Goal: Transaction & Acquisition: Purchase product/service

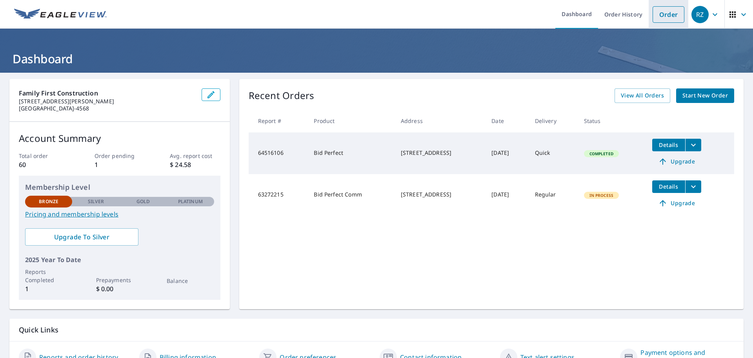
click at [659, 15] on link "Order" at bounding box center [669, 14] width 32 height 16
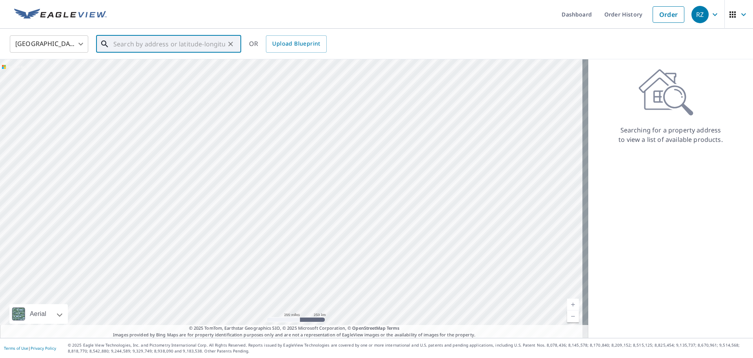
click at [148, 45] on input "text" at bounding box center [169, 44] width 112 height 22
click at [136, 64] on span "[STREET_ADDRESS]" at bounding box center [173, 66] width 123 height 9
type input "[STREET_ADDRESS]"
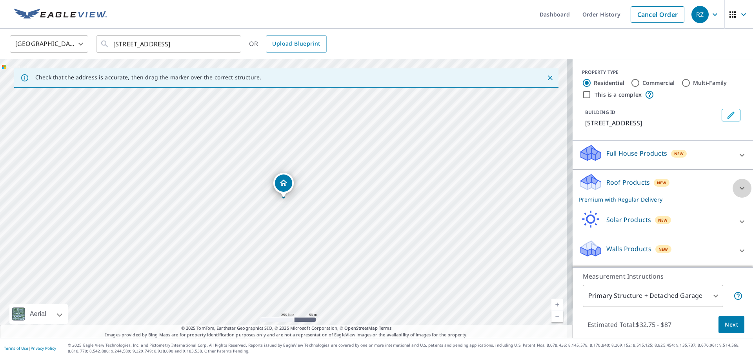
click at [738, 188] on icon at bounding box center [742, 187] width 9 height 9
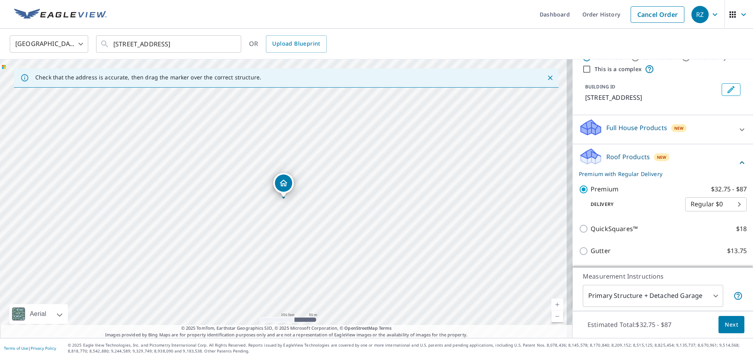
scroll to position [39, 0]
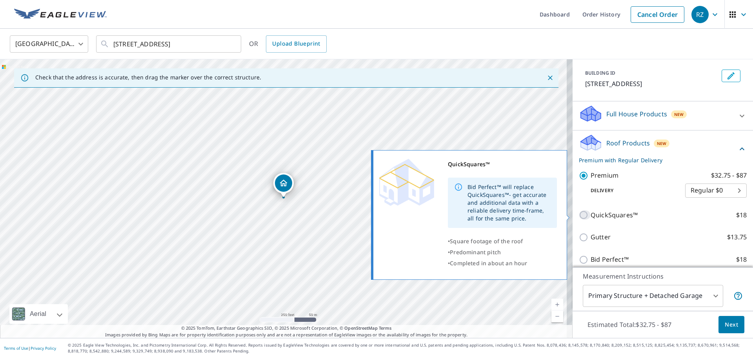
click at [579, 215] on input "QuickSquares™ $18" at bounding box center [585, 214] width 12 height 9
checkbox input "true"
checkbox input "false"
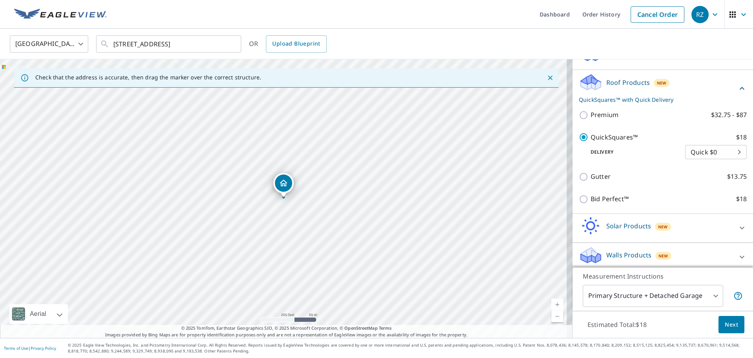
scroll to position [104, 0]
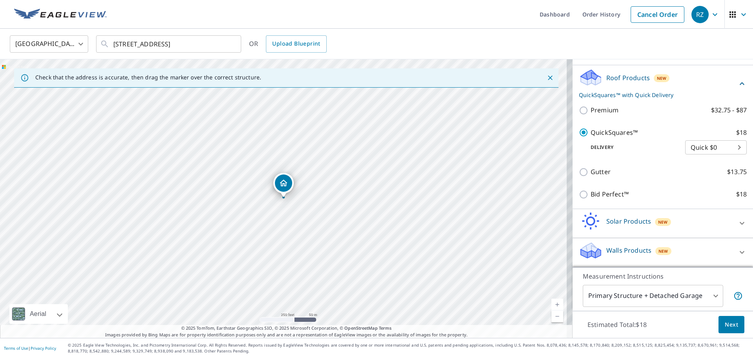
click at [724, 145] on body "RZ RZ Dashboard Order History Cancel Order RZ [GEOGRAPHIC_DATA] [GEOGRAPHIC_DAT…" at bounding box center [376, 179] width 753 height 358
click at [699, 174] on div at bounding box center [376, 179] width 753 height 358
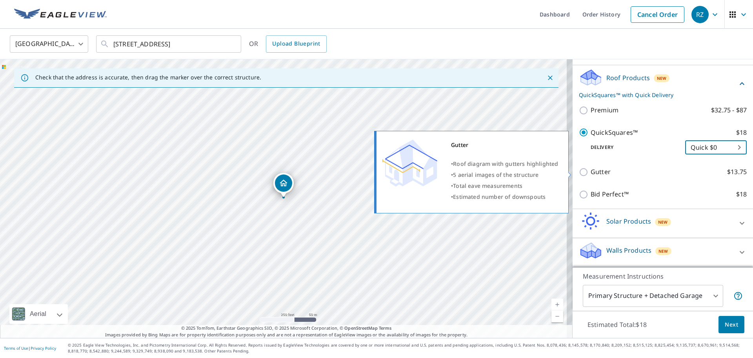
click at [579, 168] on input "Gutter $13.75" at bounding box center [585, 171] width 12 height 9
checkbox input "true"
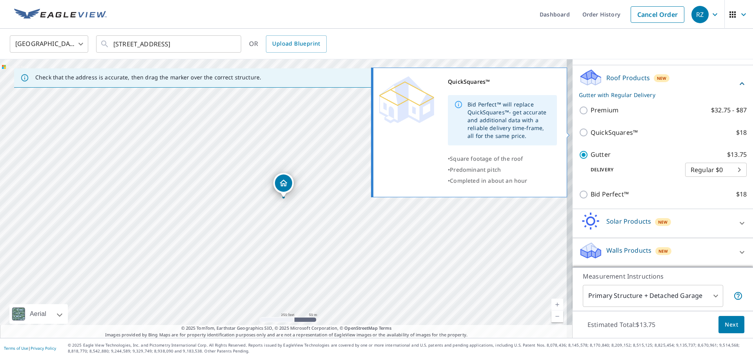
click at [579, 132] on input "QuickSquares™ $18" at bounding box center [585, 132] width 12 height 9
checkbox input "true"
checkbox input "false"
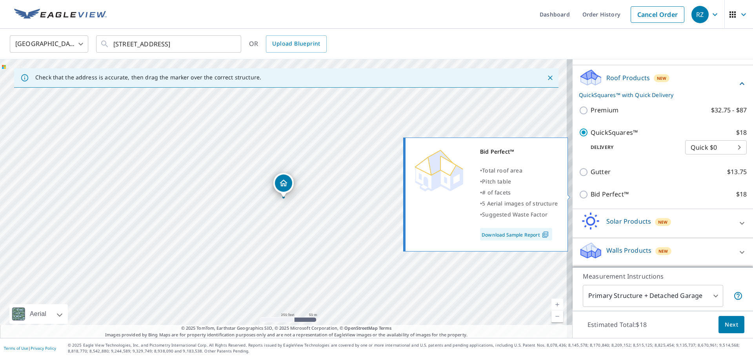
click at [581, 193] on input "Bid Perfect™ $18" at bounding box center [585, 194] width 12 height 9
checkbox input "true"
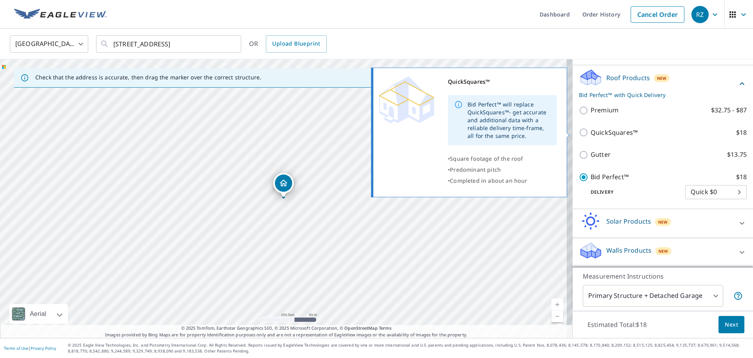
click at [579, 133] on input "QuickSquares™ $18" at bounding box center [585, 132] width 12 height 9
checkbox input "true"
checkbox input "false"
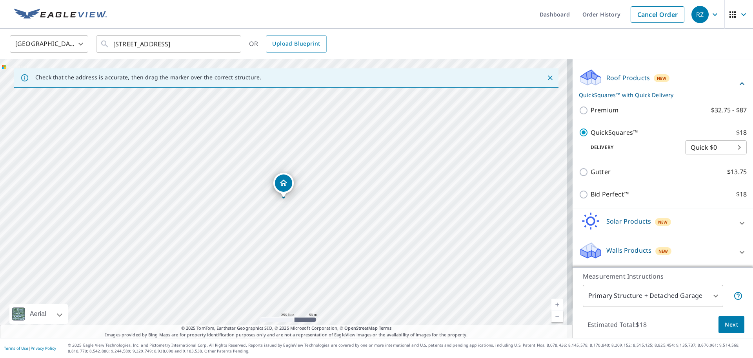
click at [712, 296] on body "RZ RZ Dashboard Order History Cancel Order RZ [GEOGRAPHIC_DATA] [GEOGRAPHIC_DAT…" at bounding box center [376, 179] width 753 height 358
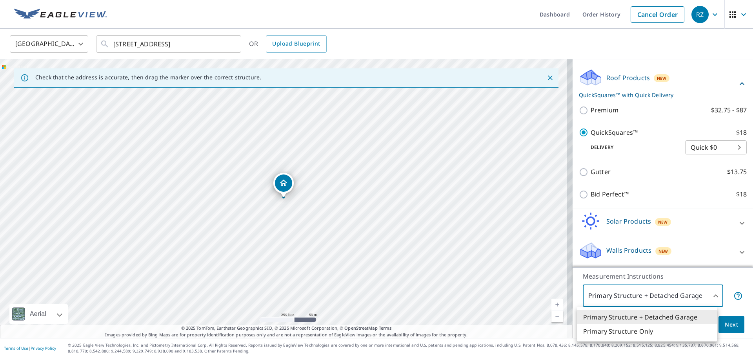
click at [712, 296] on div at bounding box center [376, 179] width 753 height 358
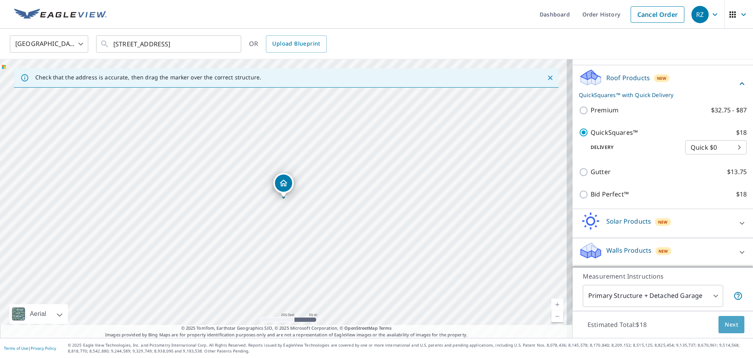
click at [725, 326] on span "Next" at bounding box center [731, 324] width 13 height 10
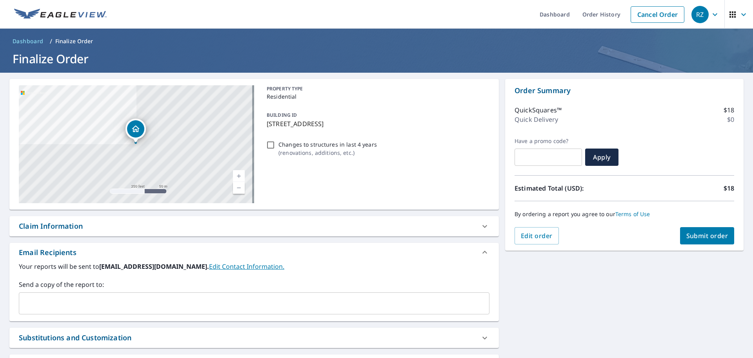
click at [209, 263] on link "Edit Contact Information." at bounding box center [246, 266] width 75 height 9
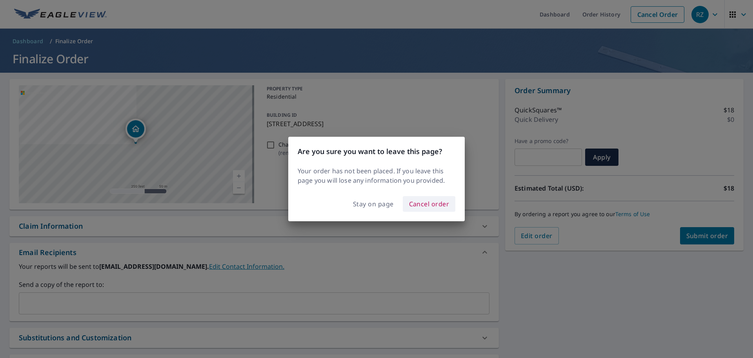
click at [416, 202] on span "Cancel order" at bounding box center [429, 203] width 40 height 11
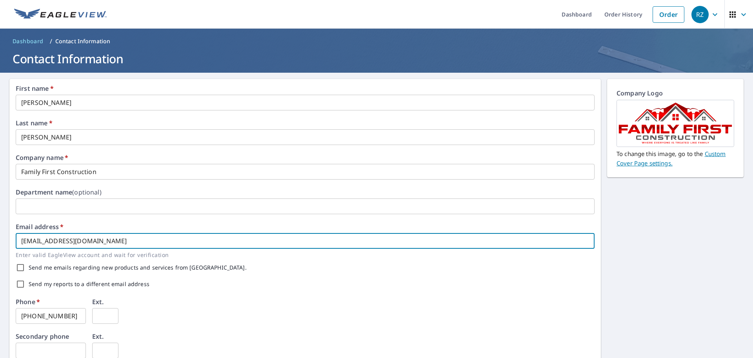
drag, startPoint x: 97, startPoint y: 240, endPoint x: 0, endPoint y: 231, distance: 97.3
click at [0, 231] on div "First name   * [PERSON_NAME] ​ Last name   * [PERSON_NAME] ​ Company name   * F…" at bounding box center [376, 303] width 753 height 460
type input "[EMAIL_ADDRESS][DOMAIN_NAME]"
type input "Suite 300"
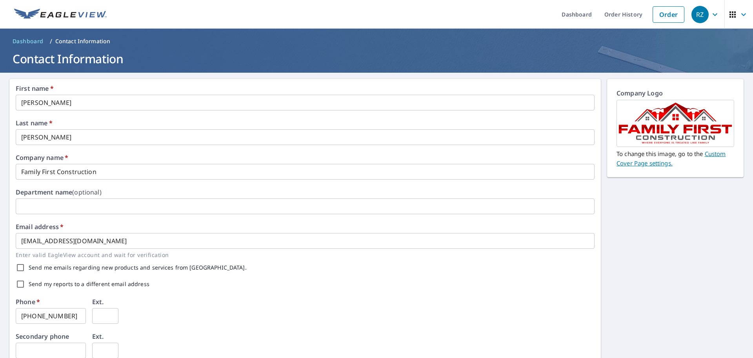
click at [272, 312] on div "Phone   * [PHONE_NUMBER] ​ Ext. ​" at bounding box center [305, 315] width 579 height 35
click at [18, 264] on input "Send me emails regarding new products and services from [GEOGRAPHIC_DATA]." at bounding box center [20, 267] width 16 height 16
checkbox input "true"
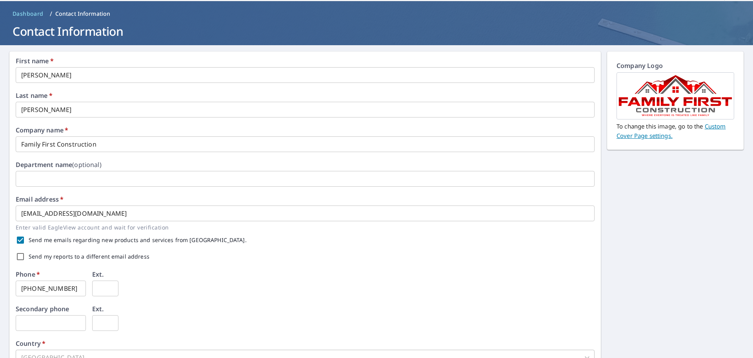
scroll to position [78, 0]
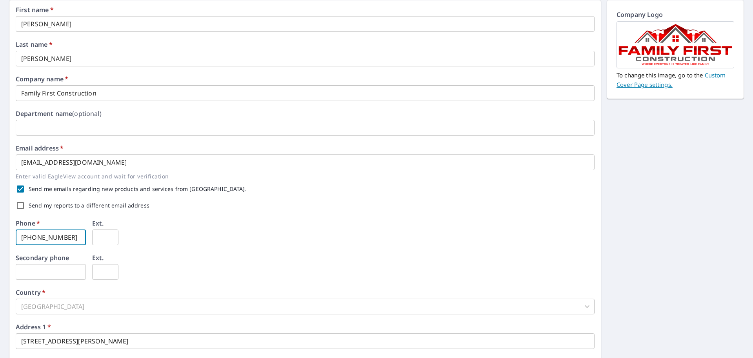
drag, startPoint x: 66, startPoint y: 237, endPoint x: 0, endPoint y: 232, distance: 66.2
click at [0, 232] on div "First name   * [PERSON_NAME] ​ Last name   * [PERSON_NAME] ​ Company name   * F…" at bounding box center [376, 224] width 753 height 460
type input "[PHONE_NUMBER]"
click at [182, 248] on div "Phone   * [PHONE_NUMBER] ​ Ext. ​" at bounding box center [305, 237] width 579 height 35
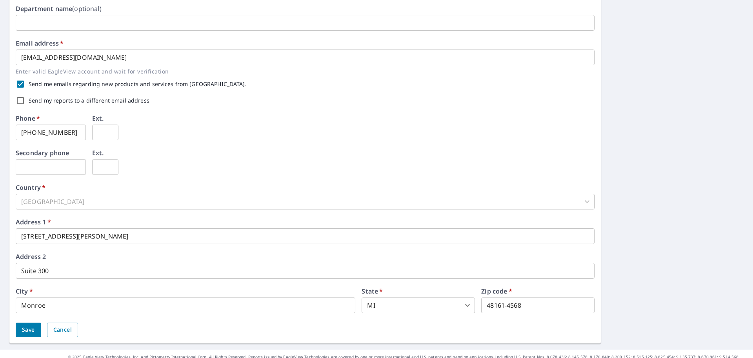
scroll to position [195, 0]
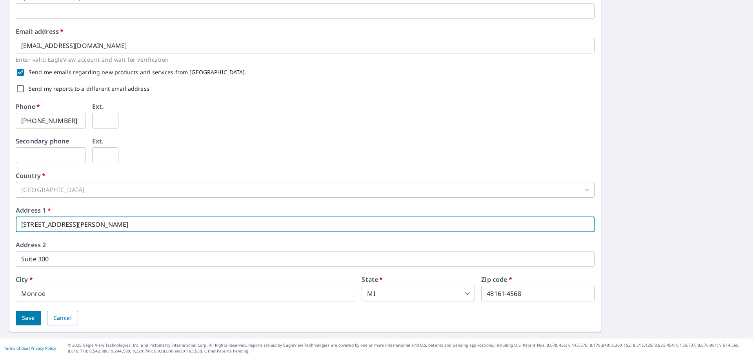
drag, startPoint x: 102, startPoint y: 225, endPoint x: 0, endPoint y: 223, distance: 102.1
click at [0, 223] on div "First name   * [PERSON_NAME] ​ Last name   * [PERSON_NAME] ​ Company name   * F…" at bounding box center [376, 108] width 753 height 460
drag, startPoint x: 128, startPoint y: 228, endPoint x: 93, endPoint y: 224, distance: 35.1
click at [93, 224] on input "[STREET_ADDRESS][PERSON_NAME]" at bounding box center [305, 224] width 579 height 16
type input "[STREET_ADDRESS]"
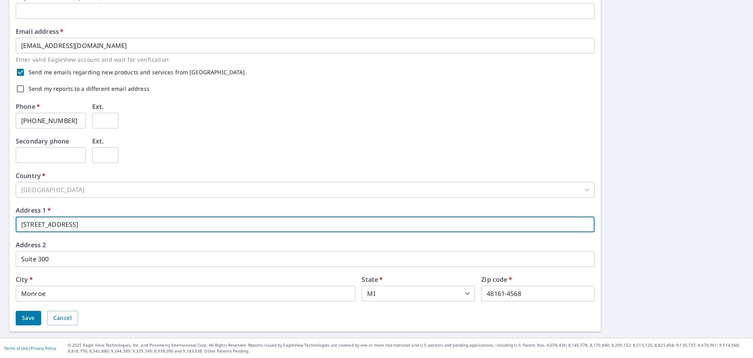
click at [200, 280] on div "City   * [GEOGRAPHIC_DATA] ​" at bounding box center [186, 288] width 340 height 25
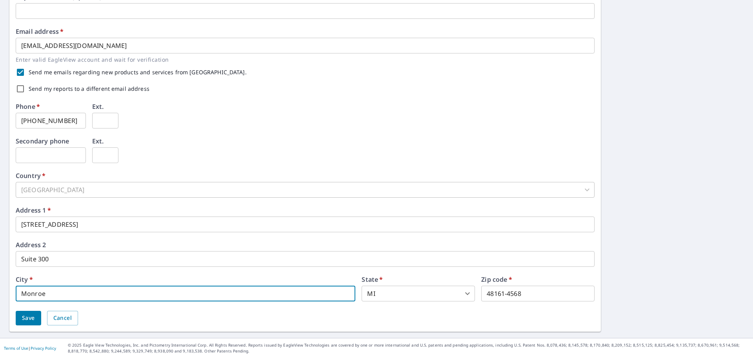
drag, startPoint x: 82, startPoint y: 292, endPoint x: 7, endPoint y: 290, distance: 74.6
click at [7, 290] on div "First name   * [PERSON_NAME] ​ Last name   * [PERSON_NAME] ​ Company name   * F…" at bounding box center [376, 108] width 753 height 460
type input "[PERSON_NAME][GEOGRAPHIC_DATA]"
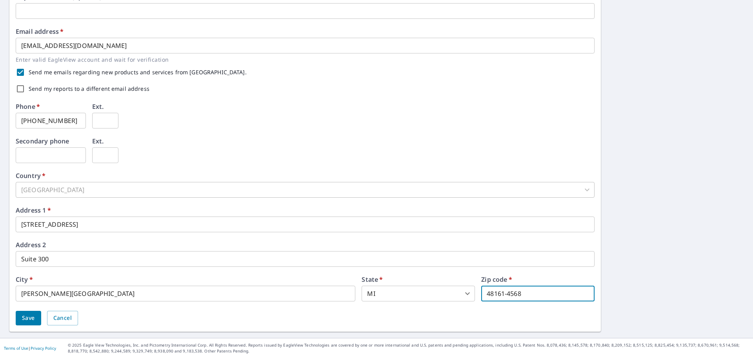
drag, startPoint x: 533, startPoint y: 294, endPoint x: 489, endPoint y: 294, distance: 44.3
click at [489, 294] on input "48161-4568" at bounding box center [538, 293] width 113 height 16
type input "48108"
click at [673, 257] on div "First name   * [PERSON_NAME] ​ Last name   * [PERSON_NAME] ​ Company name   * F…" at bounding box center [376, 108] width 753 height 460
click at [29, 316] on span "Save" at bounding box center [28, 318] width 13 height 10
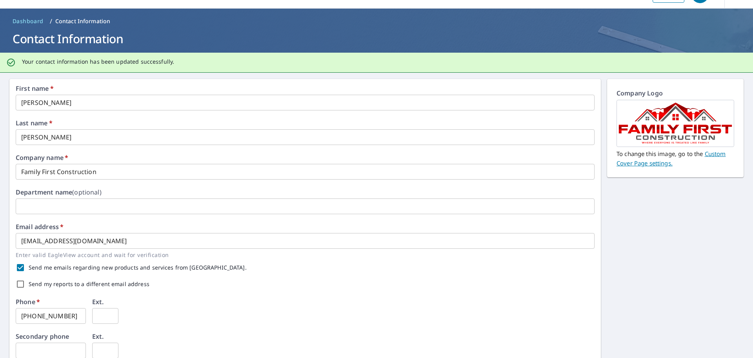
scroll to position [0, 0]
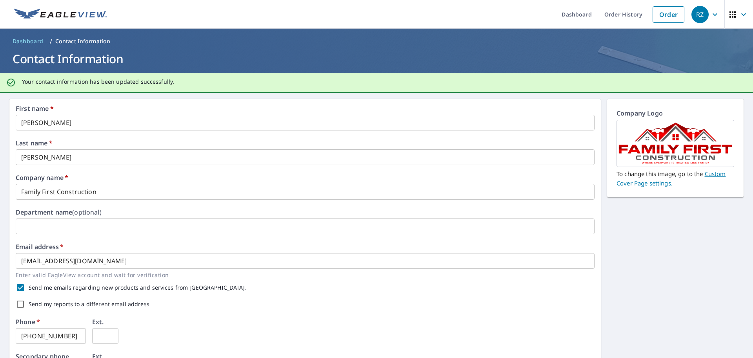
click at [102, 193] on input "Family First Construction" at bounding box center [305, 192] width 579 height 16
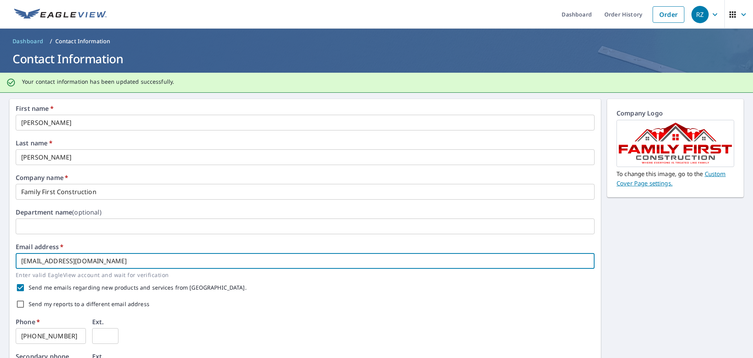
click at [285, 266] on input "[EMAIL_ADDRESS][DOMAIN_NAME]" at bounding box center [305, 261] width 579 height 16
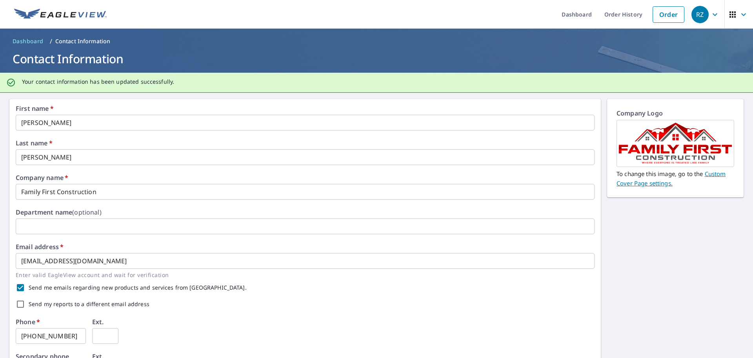
click at [337, 305] on div "Send my reports to a different email address" at bounding box center [305, 304] width 579 height 16
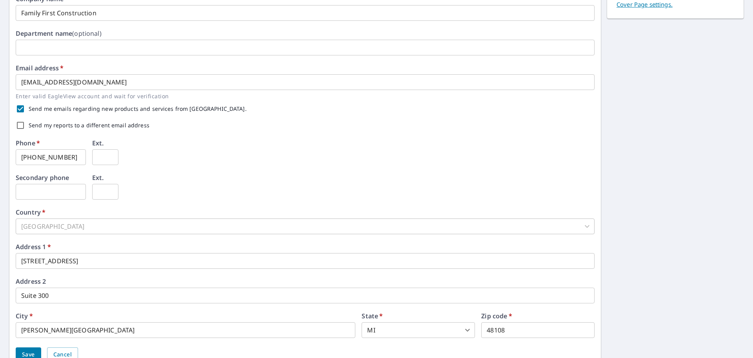
scroll to position [215, 0]
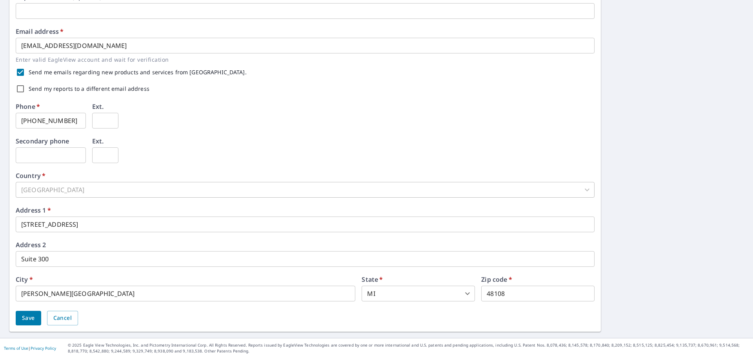
click at [26, 317] on span "Save" at bounding box center [28, 318] width 13 height 10
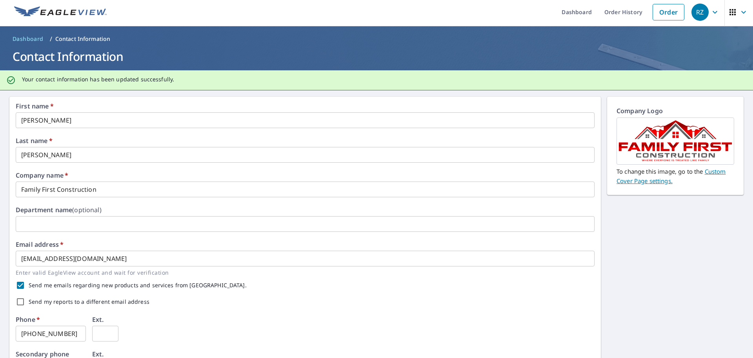
scroll to position [0, 0]
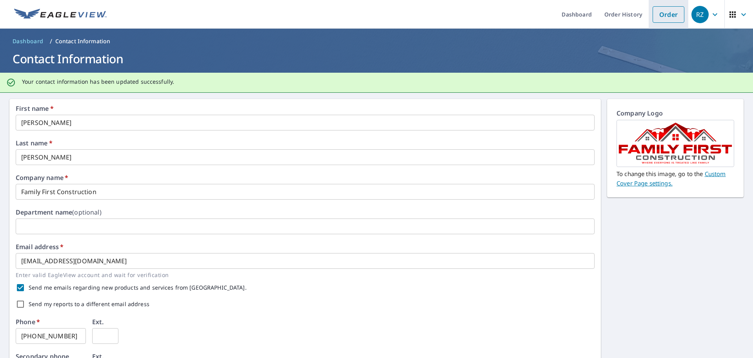
click at [660, 12] on link "Order" at bounding box center [669, 14] width 32 height 16
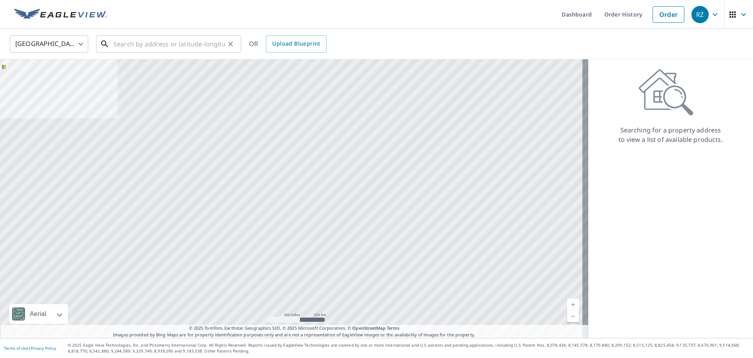
click at [151, 45] on input "text" at bounding box center [169, 44] width 112 height 22
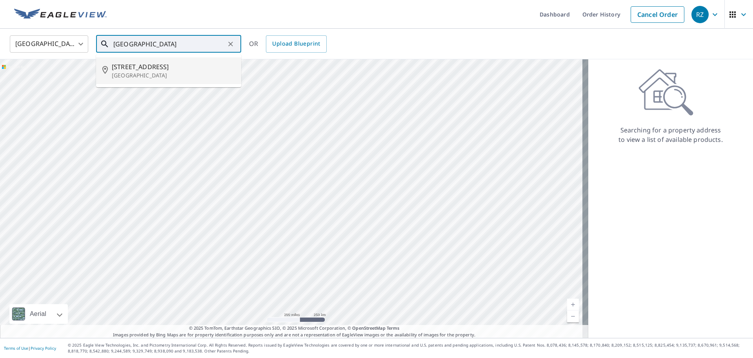
click at [142, 69] on span "[STREET_ADDRESS]" at bounding box center [173, 66] width 123 height 9
type input "[STREET_ADDRESS]"
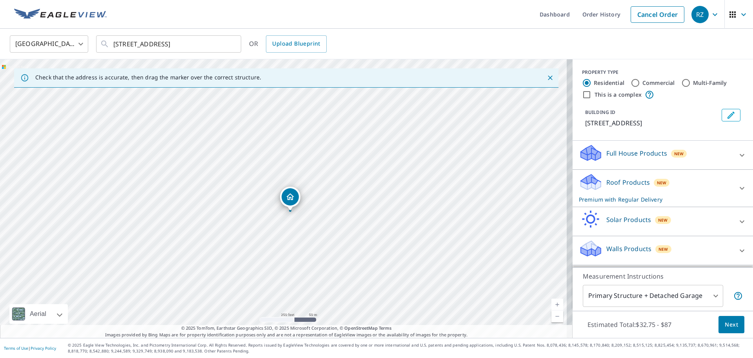
drag, startPoint x: 285, startPoint y: 182, endPoint x: 291, endPoint y: 195, distance: 14.9
drag, startPoint x: 284, startPoint y: 181, endPoint x: 277, endPoint y: 168, distance: 14.4
click at [670, 73] on div "PROPERTY TYPE" at bounding box center [663, 72] width 162 height 7
click at [738, 185] on icon at bounding box center [742, 187] width 9 height 9
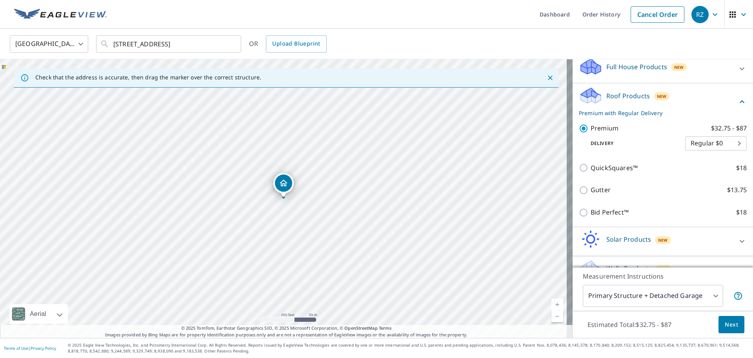
scroll to position [104, 0]
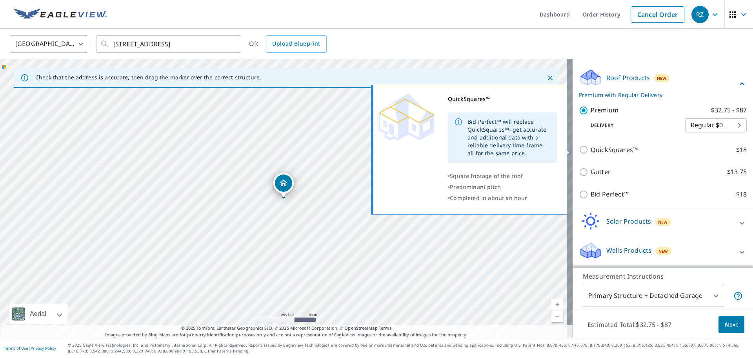
click at [580, 150] on input "QuickSquares™ $18" at bounding box center [585, 149] width 12 height 9
checkbox input "true"
checkbox input "false"
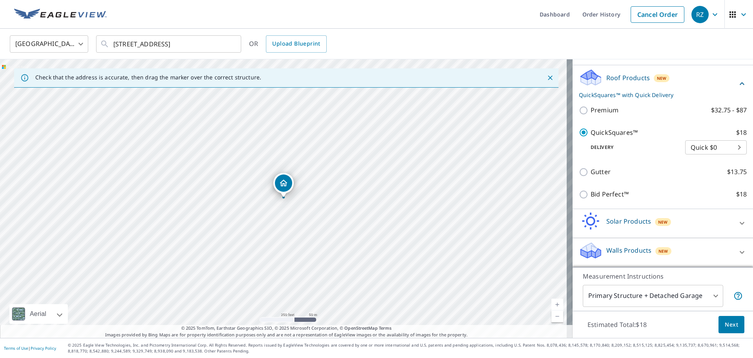
click at [727, 324] on span "Next" at bounding box center [731, 324] width 13 height 10
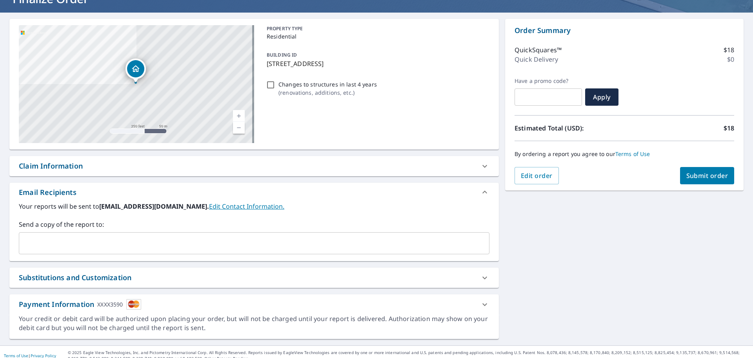
scroll to position [67, 0]
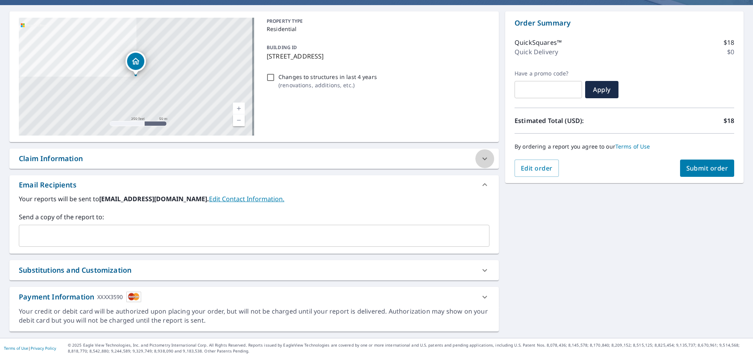
click at [482, 155] on icon at bounding box center [484, 158] width 9 height 9
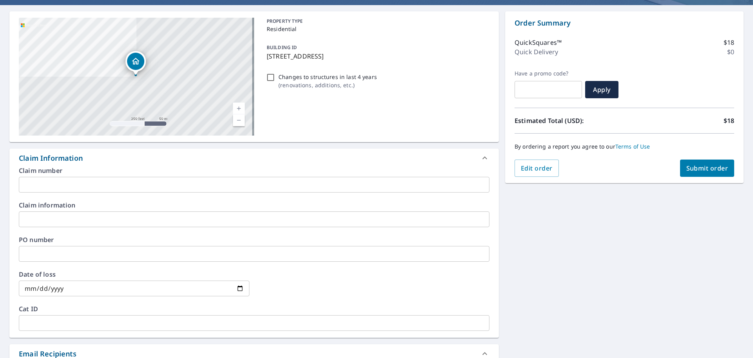
click at [482, 155] on icon at bounding box center [484, 157] width 9 height 9
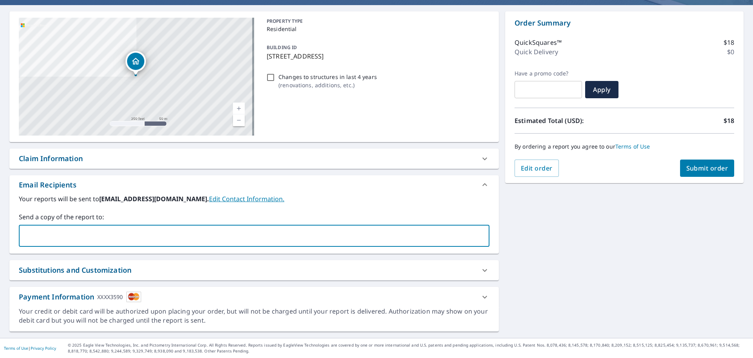
click at [57, 229] on input "text" at bounding box center [248, 235] width 452 height 15
type input "[EMAIL_ADDRESS][DOMAIN_NAME]"
click at [578, 277] on div "**********" at bounding box center [376, 171] width 753 height 332
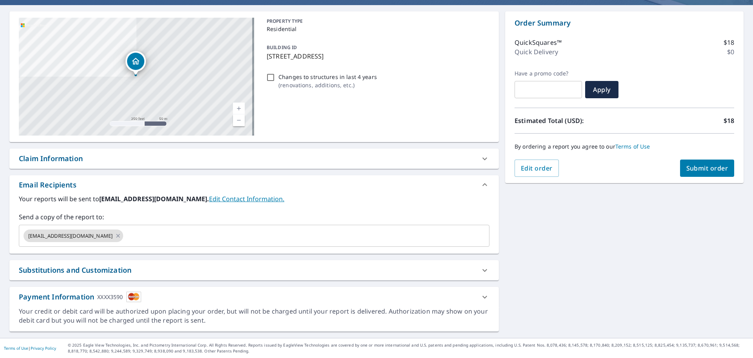
click at [483, 296] on icon at bounding box center [485, 296] width 5 height 3
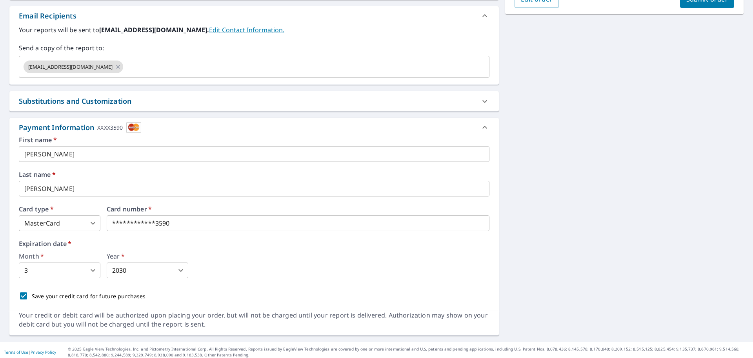
scroll to position [240, 0]
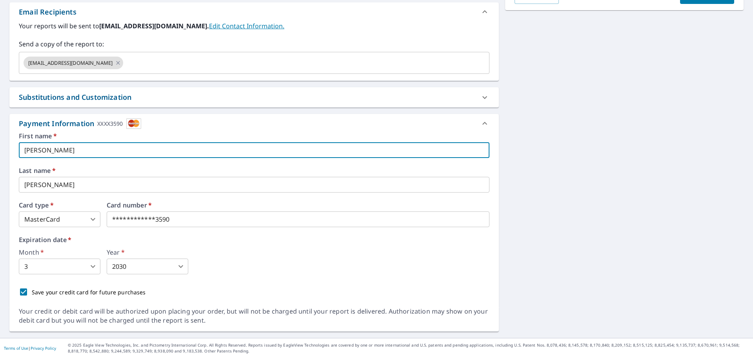
drag, startPoint x: 8, startPoint y: 148, endPoint x: 0, endPoint y: 144, distance: 9.1
click at [0, 145] on div "**********" at bounding box center [376, 84] width 753 height 505
type input "[PERSON_NAME]"
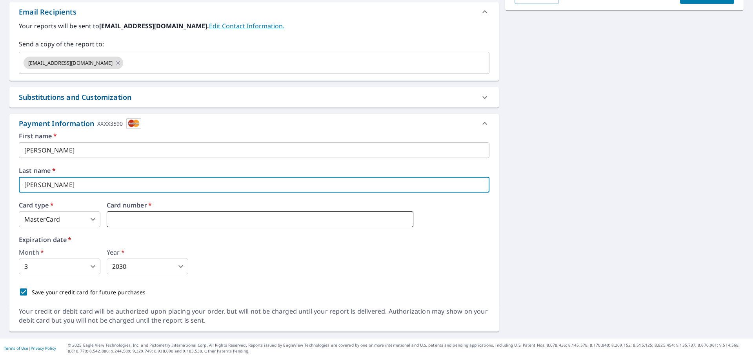
type input "[PERSON_NAME]"
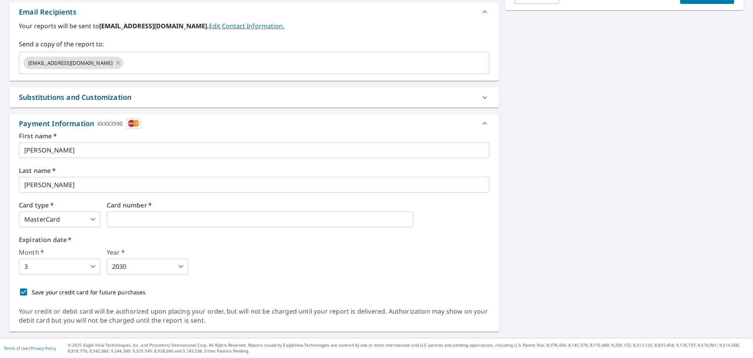
click at [246, 238] on label "Expiration date   *" at bounding box center [254, 239] width 471 height 6
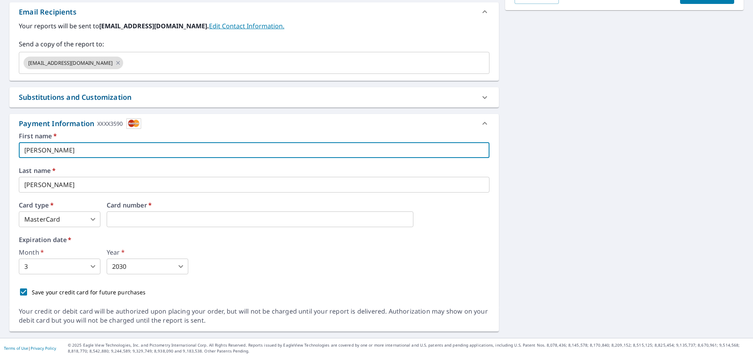
drag, startPoint x: 36, startPoint y: 150, endPoint x: 22, endPoint y: 149, distance: 14.6
click at [25, 149] on input "[PERSON_NAME]" at bounding box center [254, 150] width 471 height 16
type input "[PERSON_NAME]"
click at [381, 266] on div "Month   * 3 3 ​ Year   * 2030 2030 ​" at bounding box center [254, 261] width 471 height 25
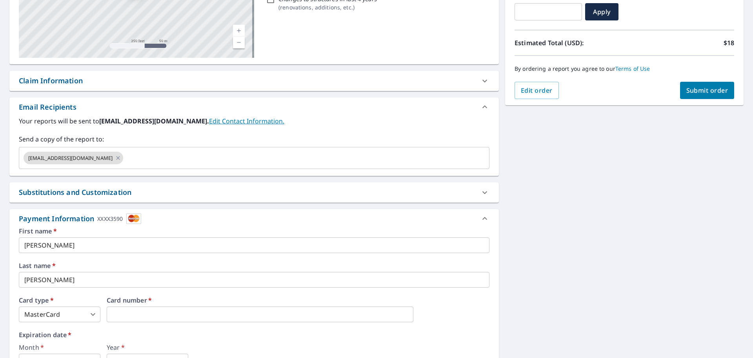
scroll to position [44, 0]
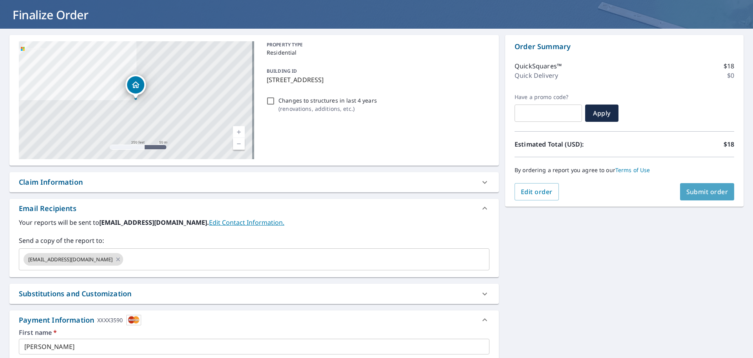
click at [695, 191] on span "Submit order" at bounding box center [708, 191] width 42 height 9
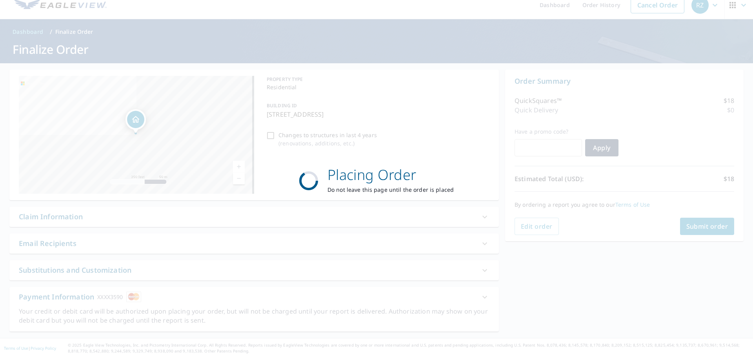
scroll to position [9, 0]
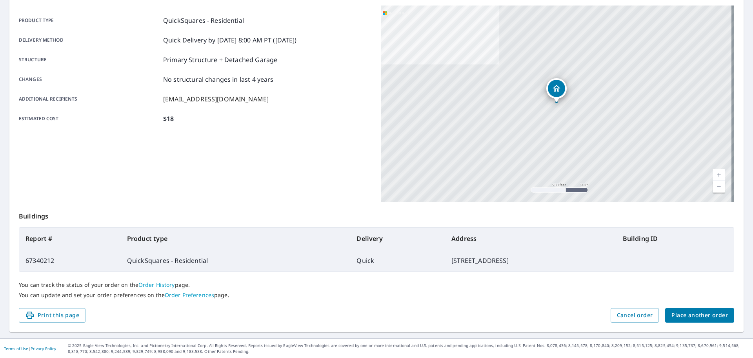
scroll to position [104, 0]
click at [150, 282] on link "Order History" at bounding box center [157, 283] width 36 height 7
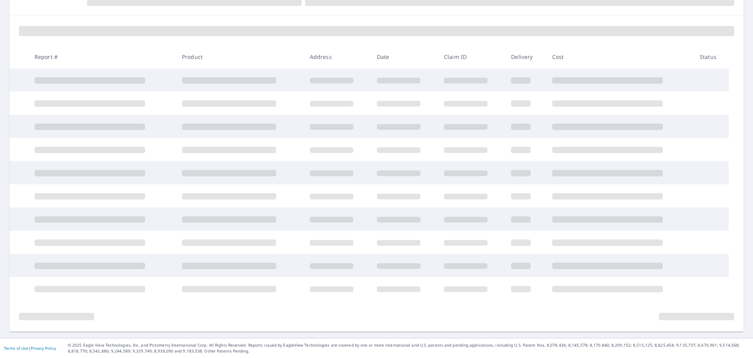
scroll to position [97, 0]
